Goal: Obtain resource: Download file/media

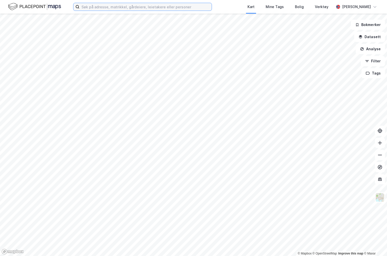
click at [169, 4] on input at bounding box center [145, 7] width 132 height 8
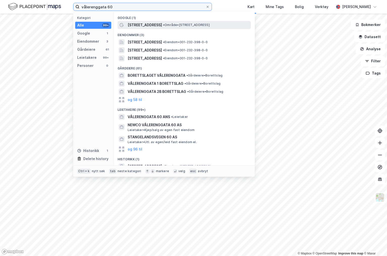
type input "vålerenggata 60"
click at [172, 22] on div "[STREET_ADDRESS] • Område • [STREET_ADDRESS]" at bounding box center [189, 25] width 122 height 6
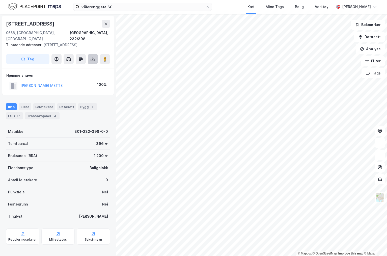
click at [93, 55] on button at bounding box center [93, 59] width 10 height 10
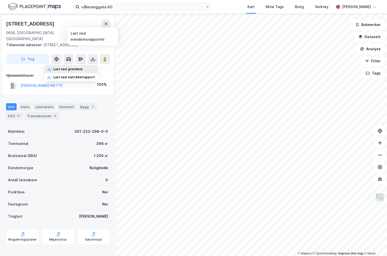
click at [85, 65] on div "Last ned grunnbok" at bounding box center [71, 69] width 54 height 8
